Goal: Register for event/course

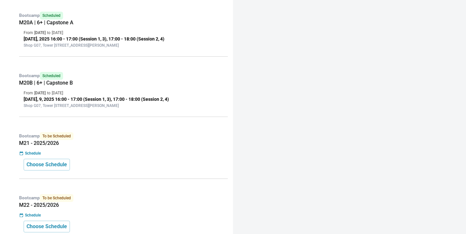
scroll to position [414, 0]
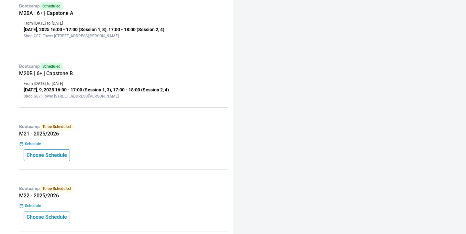
click at [57, 154] on p "Choose Schedule" at bounding box center [47, 155] width 40 height 8
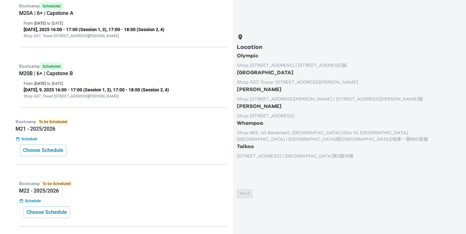
click at [260, 85] on p "Shop G07, Tower 535, 535 Jaffe Road, Causeway Bay | 銅鑼灣謝斐道535號Tower 535 地下G07號舖" at bounding box center [346, 82] width 219 height 6
click at [252, 198] on button "Next" at bounding box center [244, 193] width 15 height 9
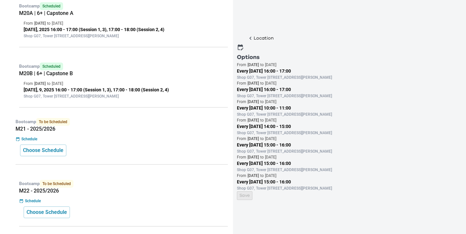
scroll to position [71, 0]
click at [274, 105] on p "Every Saturday 10:00 - 11:00" at bounding box center [346, 108] width 219 height 7
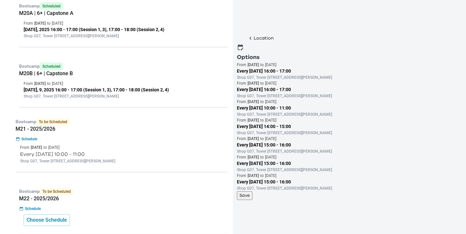
click at [250, 199] on p "Save" at bounding box center [244, 195] width 10 height 7
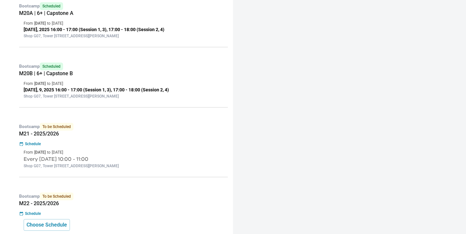
scroll to position [0, 0]
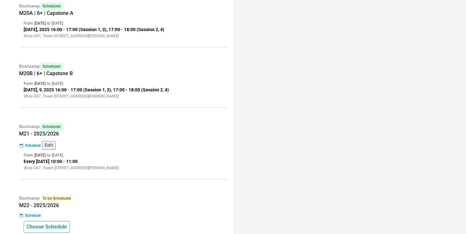
click at [62, 224] on p "Choose Schedule" at bounding box center [47, 227] width 40 height 8
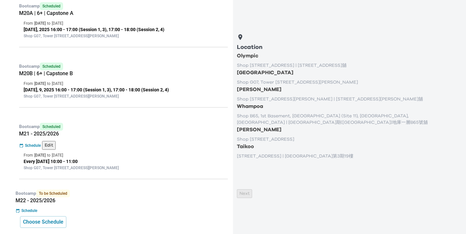
click at [304, 85] on p "Shop G07, Tower 535, 535 Jaffe Road, Causeway Bay | 銅鑼灣謝斐道535號Tower 535 地下G07號舖" at bounding box center [346, 82] width 219 height 6
click at [249, 197] on p "Next" at bounding box center [244, 193] width 10 height 7
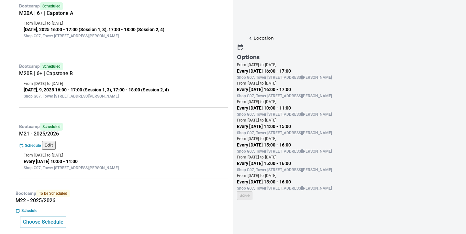
click at [383, 117] on p "Shop G07, Tower 535, 535 Jaffe Road, Causeway Bay | 銅鑼灣謝斐道535號Tower 535 地下G07號舖" at bounding box center [346, 114] width 219 height 6
click at [250, 199] on p "Save" at bounding box center [244, 195] width 10 height 7
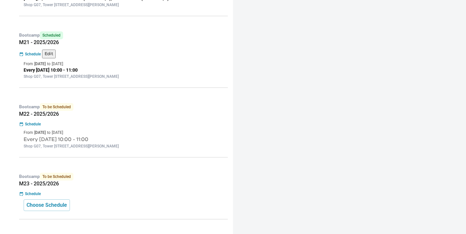
scroll to position [520, 0]
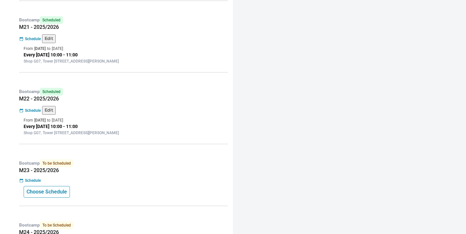
click at [65, 188] on p "Choose Schedule" at bounding box center [47, 192] width 40 height 8
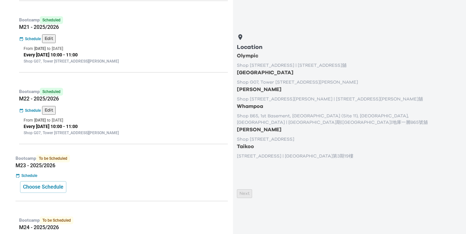
click at [309, 76] on p "Causeway Bay" at bounding box center [346, 73] width 219 height 8
click at [249, 197] on p "Next" at bounding box center [244, 193] width 10 height 7
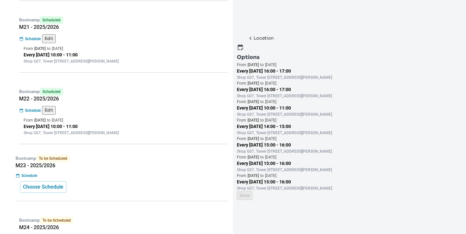
click at [379, 111] on p "Every Saturday 10:00 - 11:00" at bounding box center [346, 108] width 219 height 7
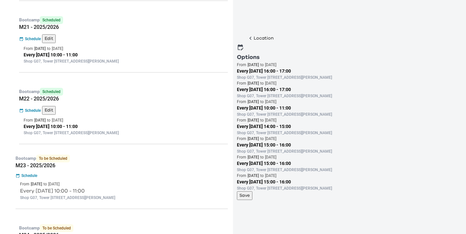
click at [252, 200] on button "Save" at bounding box center [245, 195] width 16 height 9
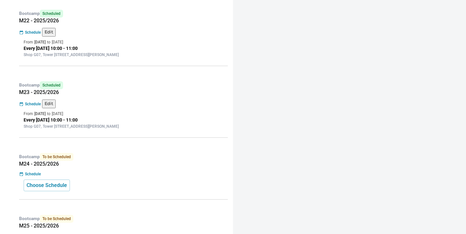
scroll to position [599, 0]
click at [48, 181] on p "Choose Schedule" at bounding box center [47, 185] width 40 height 8
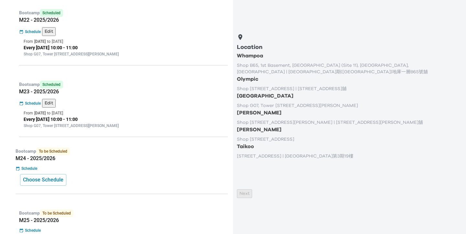
click at [330, 100] on p "Causeway Bay" at bounding box center [346, 96] width 219 height 8
click at [249, 197] on p "Next" at bounding box center [244, 193] width 10 height 7
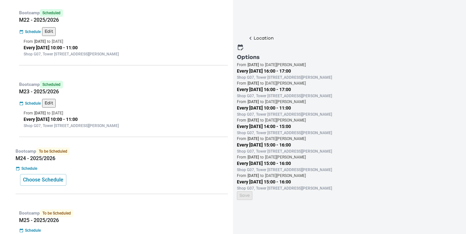
scroll to position [14, 0]
click at [375, 105] on div "From 6 Dec 2025 to 10 Jan 2026" at bounding box center [346, 102] width 219 height 6
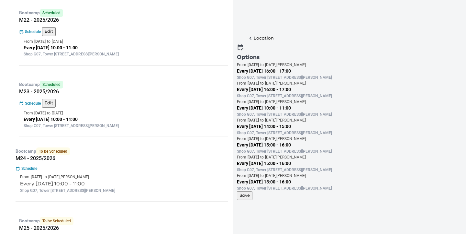
click at [250, 199] on p "Save" at bounding box center [244, 195] width 10 height 7
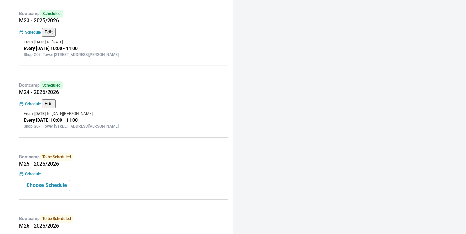
scroll to position [671, 0]
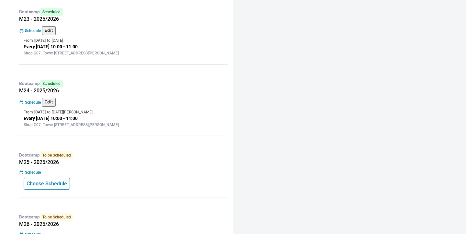
click at [55, 180] on p "Choose Schedule" at bounding box center [47, 184] width 40 height 8
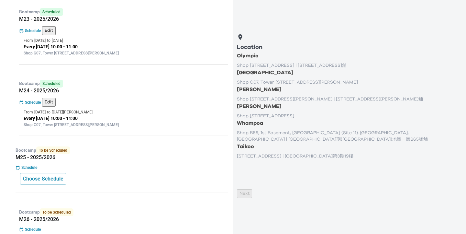
click at [267, 85] on p "Shop G07, Tower 535, 535 Jaffe Road, Causeway Bay | 銅鑼灣謝斐道535號Tower 535 地下G07號舖" at bounding box center [346, 82] width 219 height 6
click at [249, 197] on p "Next" at bounding box center [244, 193] width 10 height 7
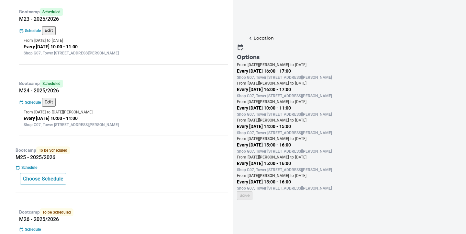
click at [395, 111] on p "Every Saturday 10:00 - 11:00" at bounding box center [346, 108] width 219 height 7
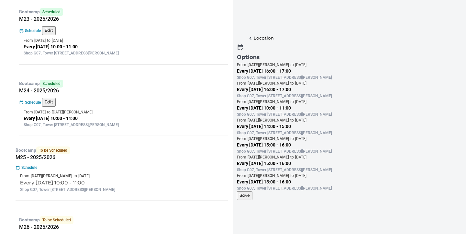
click at [250, 199] on p "Save" at bounding box center [244, 195] width 10 height 7
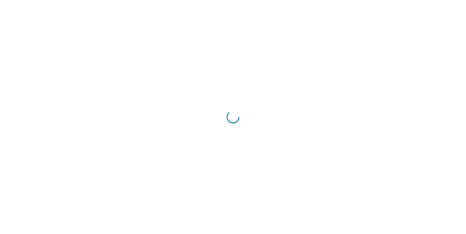
click at [171, 148] on div at bounding box center [233, 117] width 466 height 234
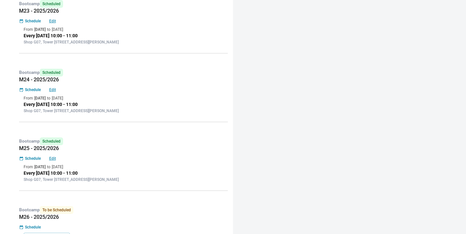
scroll to position [716, 0]
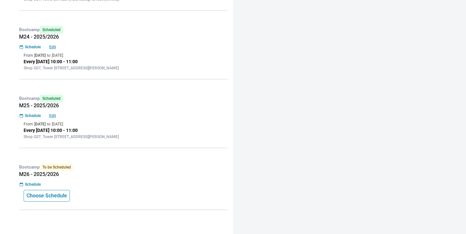
click at [60, 199] on button "Choose Schedule" at bounding box center [47, 196] width 46 height 12
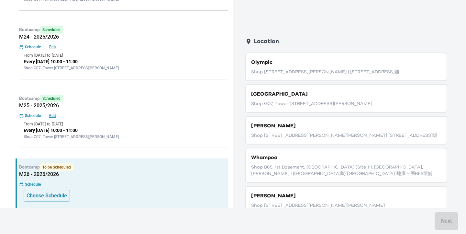
click at [320, 98] on p "Causeway Bay" at bounding box center [346, 94] width 190 height 8
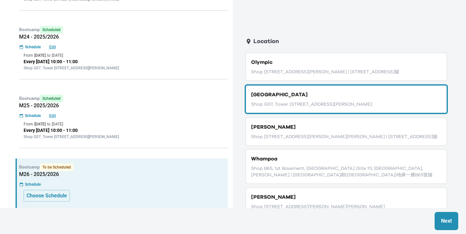
click at [442, 215] on button "Next" at bounding box center [447, 221] width 24 height 18
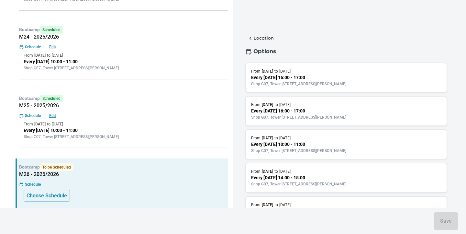
scroll to position [24, 0]
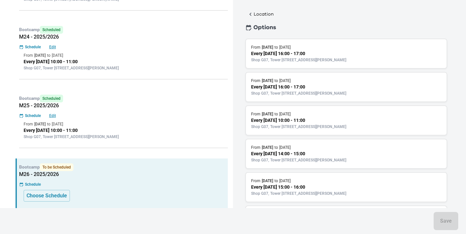
click at [376, 129] on p "Shop G07, Tower 535, 535 Jaffe Road, Causeway Bay | 銅鑼灣謝斐道535號Tower 535 地下G07號舖" at bounding box center [346, 127] width 190 height 6
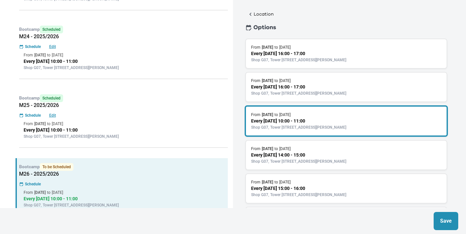
click at [442, 221] on p "Save" at bounding box center [446, 221] width 12 height 8
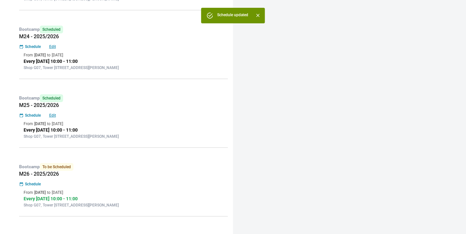
scroll to position [0, 0]
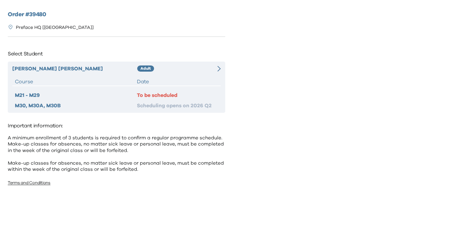
click at [204, 78] on div "Date" at bounding box center [177, 82] width 81 height 8
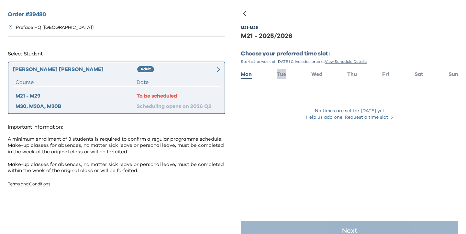
click at [283, 74] on span "Tue" at bounding box center [281, 74] width 9 height 5
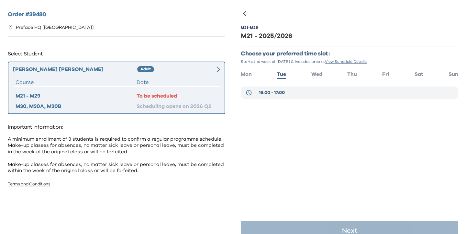
click at [282, 92] on span "16:00 - 17:00" at bounding box center [272, 92] width 26 height 6
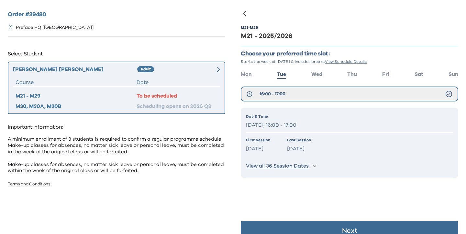
click at [278, 222] on button "Next" at bounding box center [349, 230] width 217 height 19
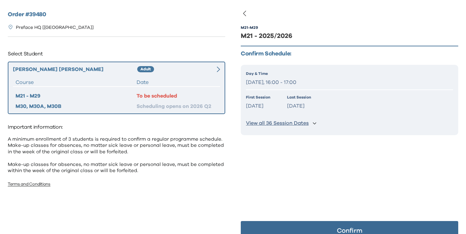
click at [278, 229] on button "Confirm" at bounding box center [349, 230] width 217 height 19
